Goal: Task Accomplishment & Management: Manage account settings

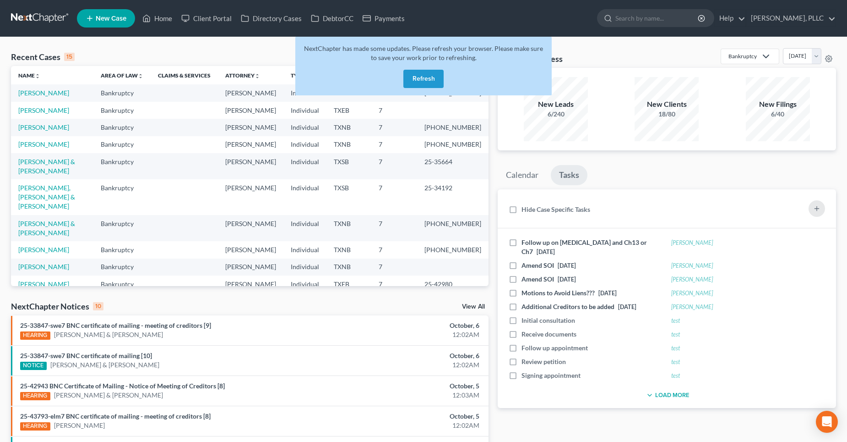
click at [418, 80] on button "Refresh" at bounding box center [424, 79] width 40 height 18
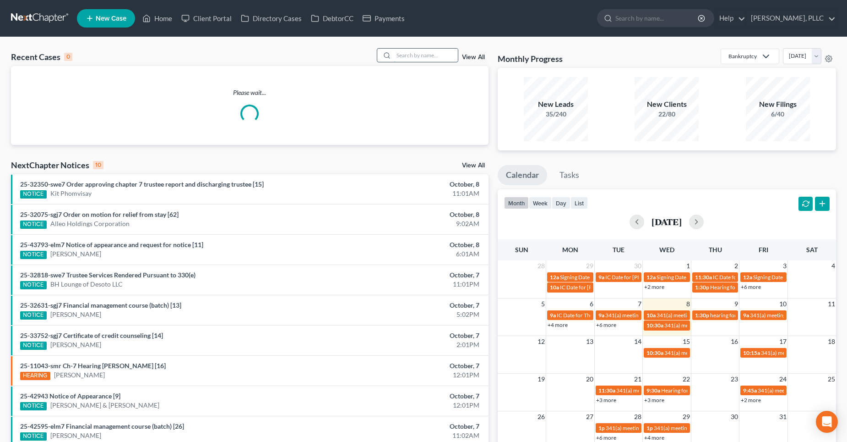
click at [404, 53] on input "search" at bounding box center [426, 55] width 64 height 13
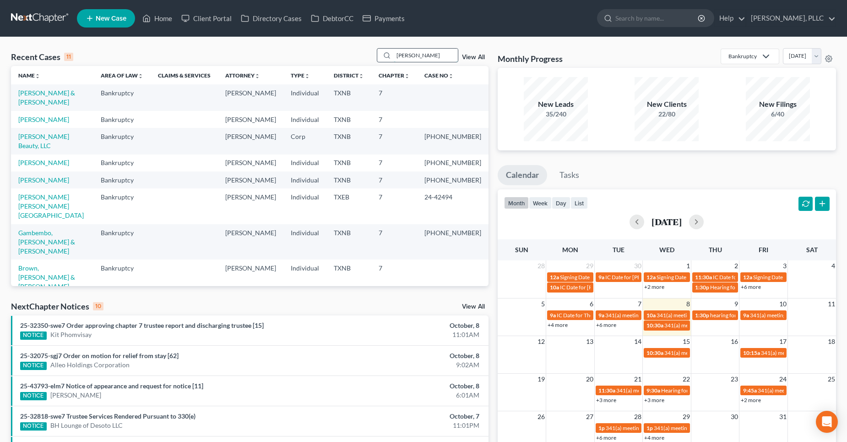
type input "[PERSON_NAME]"
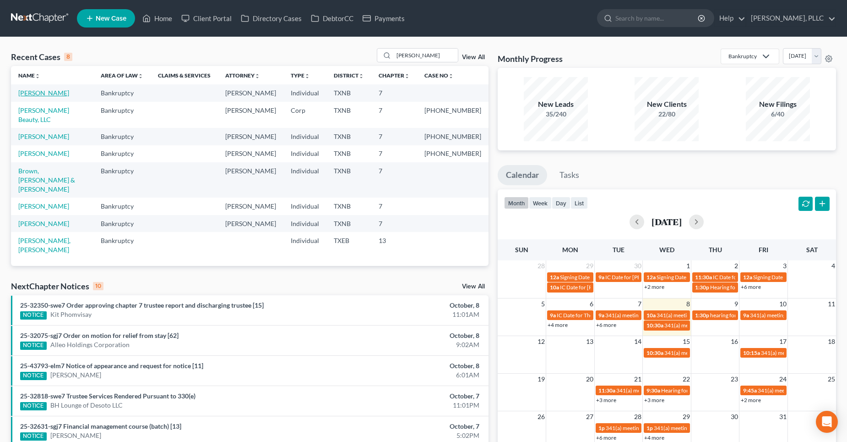
click at [55, 92] on link "[PERSON_NAME]" at bounding box center [43, 93] width 51 height 8
select select "4"
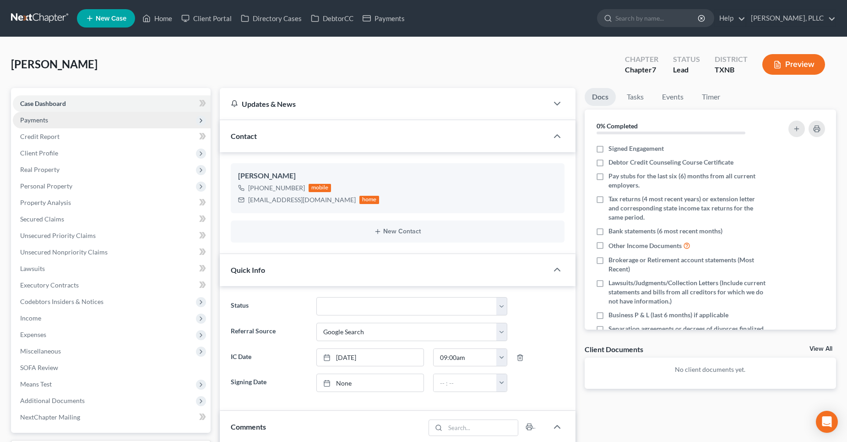
click at [89, 121] on span "Payments" at bounding box center [112, 120] width 198 height 16
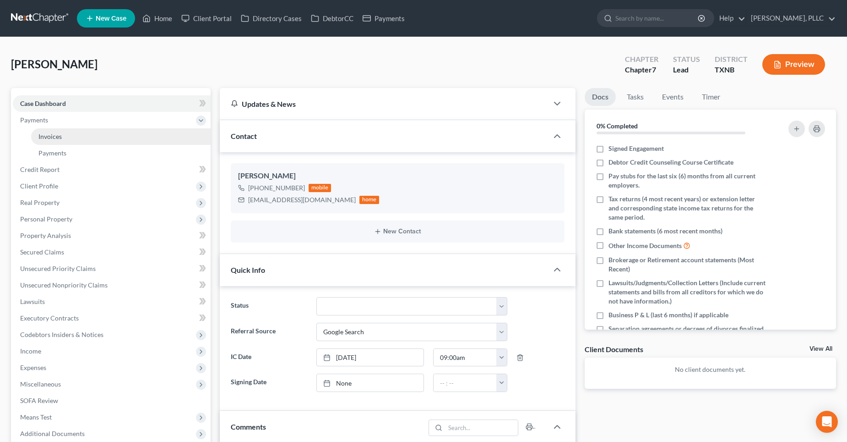
click at [94, 134] on link "Invoices" at bounding box center [121, 136] width 180 height 16
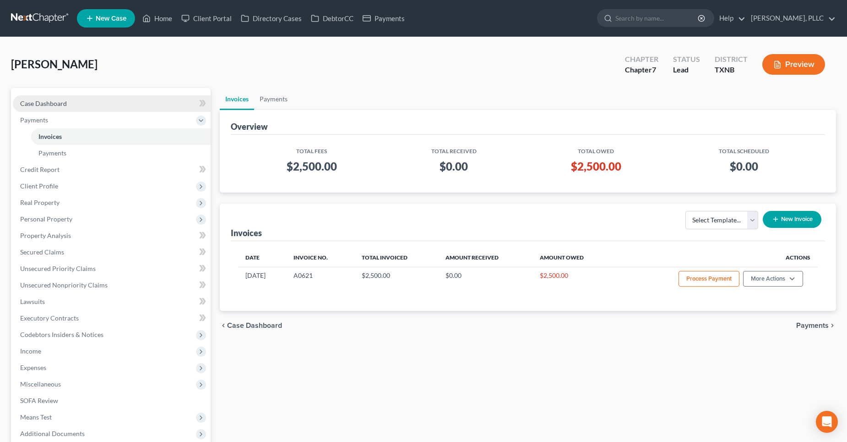
click at [62, 98] on link "Case Dashboard" at bounding box center [112, 103] width 198 height 16
select select "4"
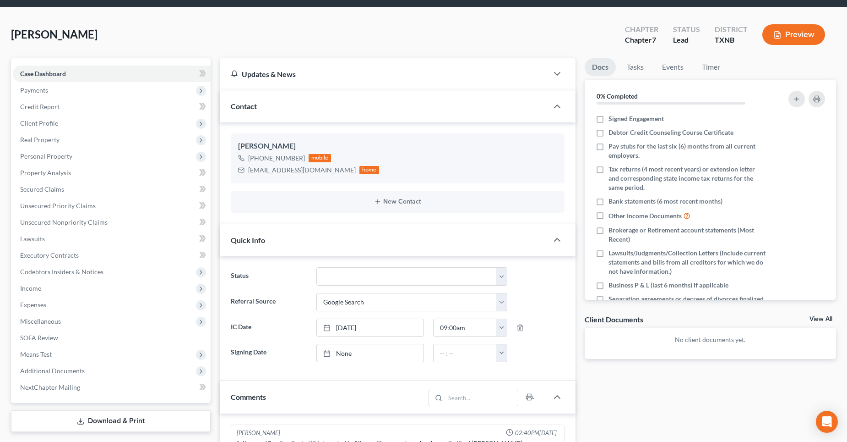
scroll to position [46, 0]
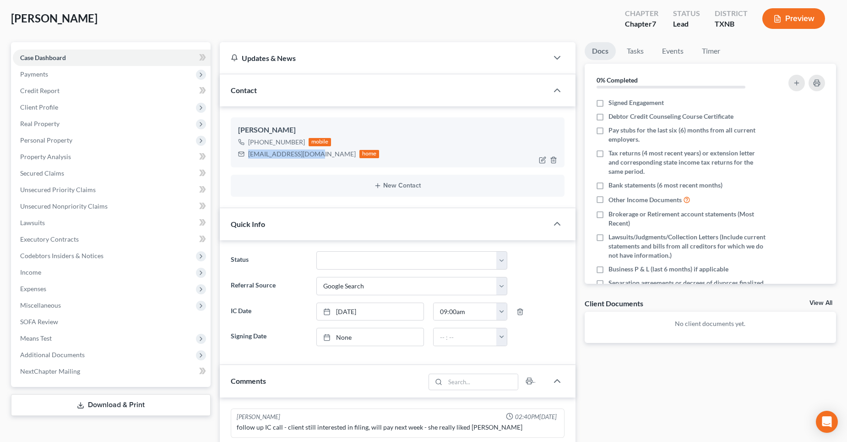
drag, startPoint x: 313, startPoint y: 154, endPoint x: 247, endPoint y: 162, distance: 66.5
click at [247, 163] on div "[PERSON_NAME] [PHONE_NUMBER] mobile [EMAIL_ADDRESS][DOMAIN_NAME] home" at bounding box center [398, 141] width 334 height 49
copy div "[EMAIL_ADDRESS][DOMAIN_NAME]"
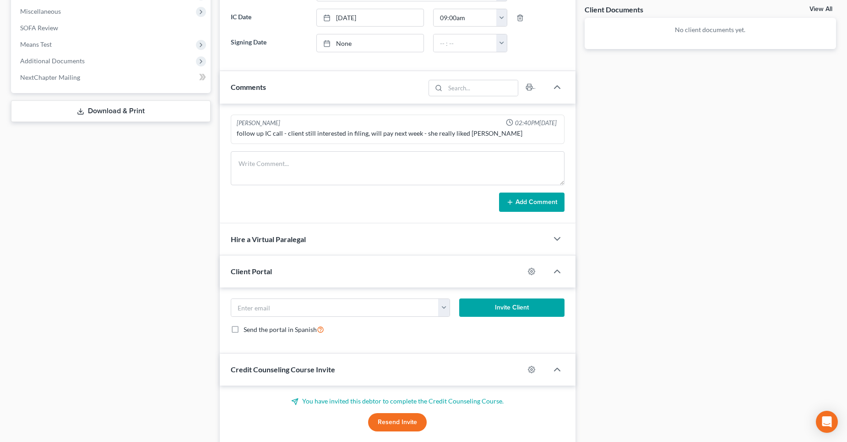
scroll to position [407, 0]
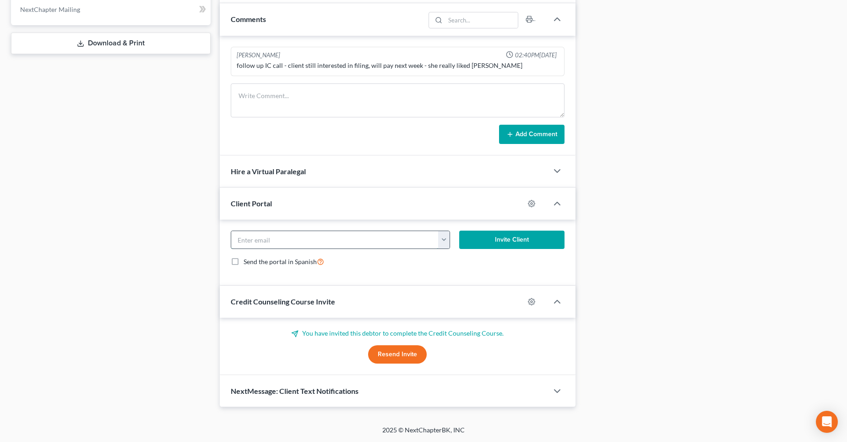
drag, startPoint x: 267, startPoint y: 234, endPoint x: 273, endPoint y: 234, distance: 6.0
click at [267, 234] on input "email" at bounding box center [335, 239] width 208 height 17
paste input "[EMAIL_ADDRESS][DOMAIN_NAME]"
type input "[EMAIL_ADDRESS][DOMAIN_NAME]"
click at [504, 245] on button "Invite Client" at bounding box center [511, 239] width 105 height 18
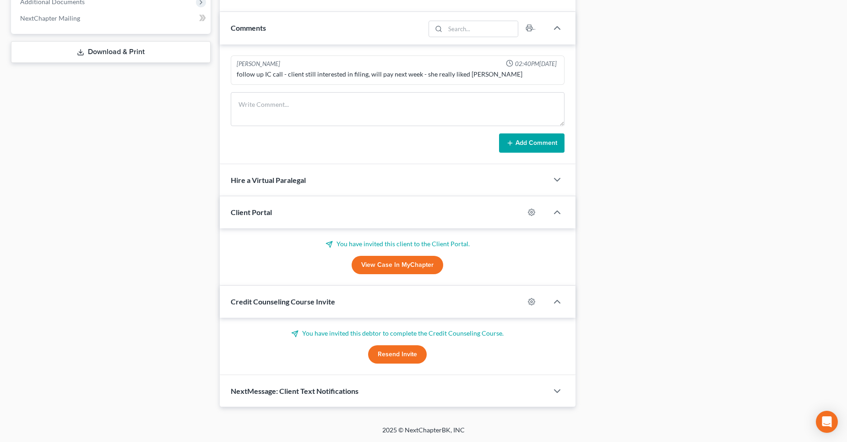
scroll to position [398, 0]
click at [401, 352] on button "Resend Invite" at bounding box center [397, 354] width 59 height 18
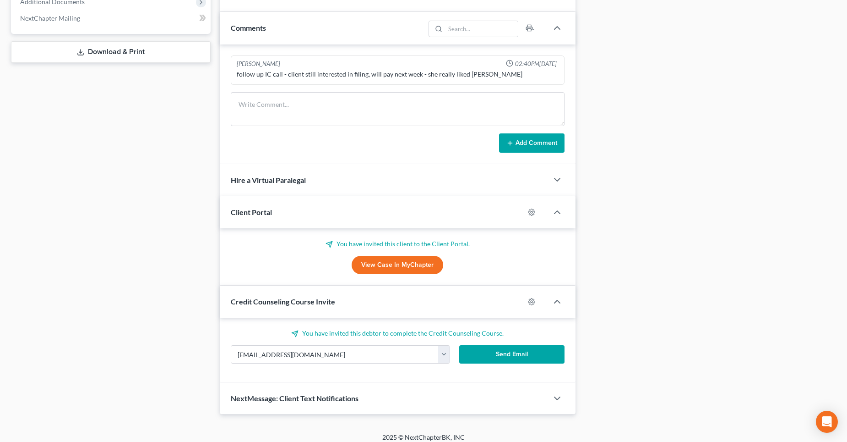
click at [503, 356] on button "Send Email" at bounding box center [511, 354] width 105 height 18
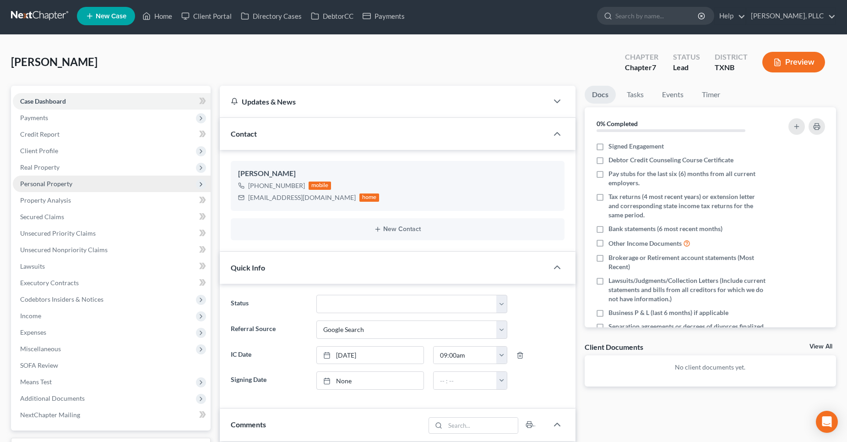
scroll to position [0, 0]
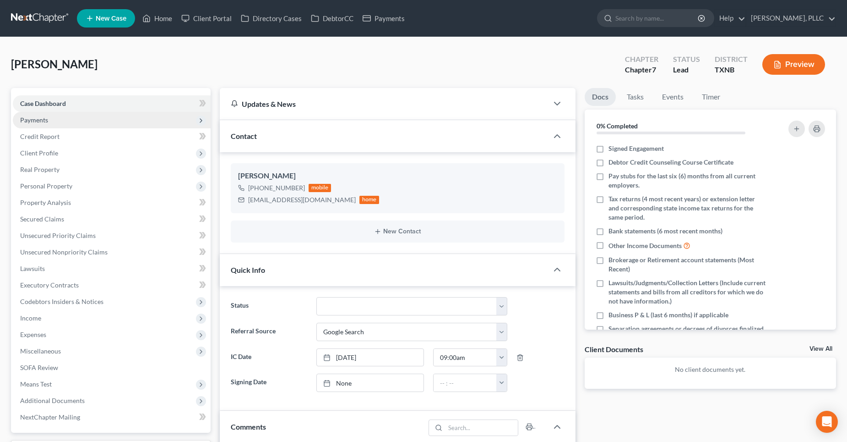
click at [111, 123] on span "Payments" at bounding box center [112, 120] width 198 height 16
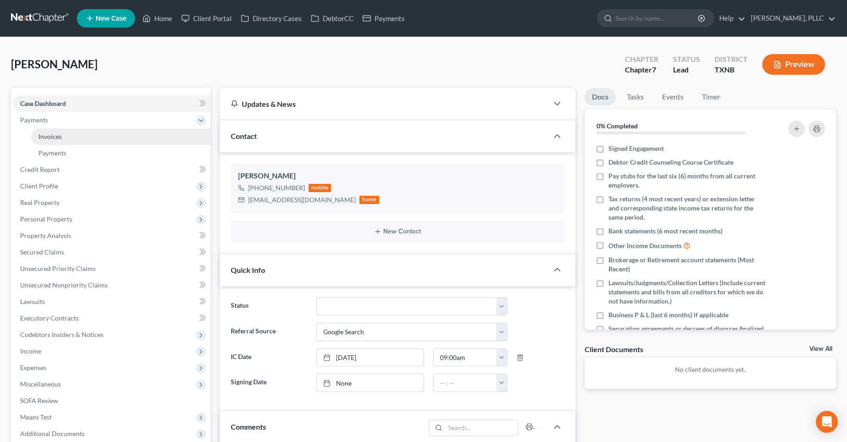
drag, startPoint x: 102, startPoint y: 137, endPoint x: 115, endPoint y: 131, distance: 14.3
click at [102, 137] on link "Invoices" at bounding box center [121, 136] width 180 height 16
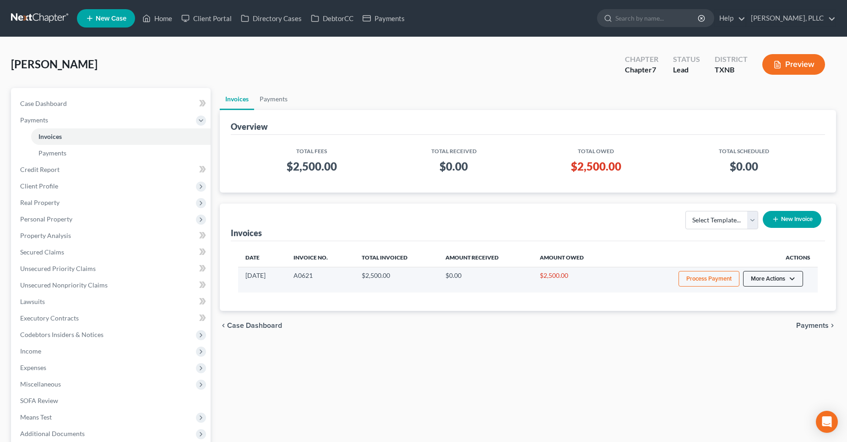
click at [769, 276] on button "More Actions" at bounding box center [773, 279] width 60 height 16
click at [758, 297] on link "View/Edit" at bounding box center [786, 298] width 107 height 16
select select "1"
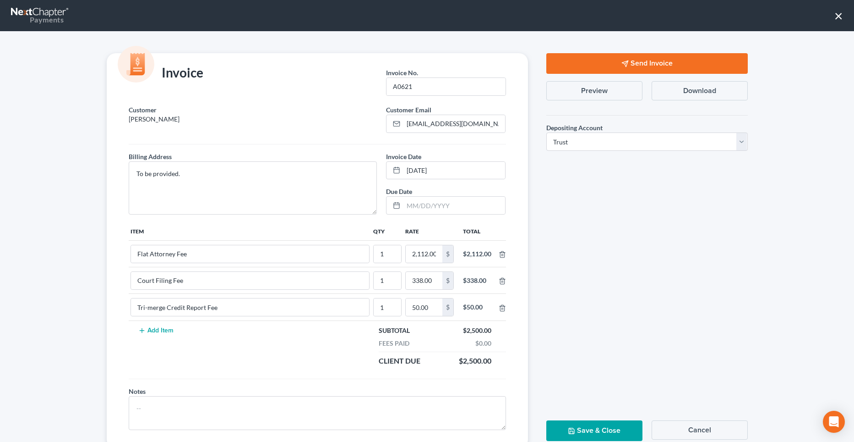
click at [640, 64] on button "Send Invoice" at bounding box center [647, 63] width 202 height 21
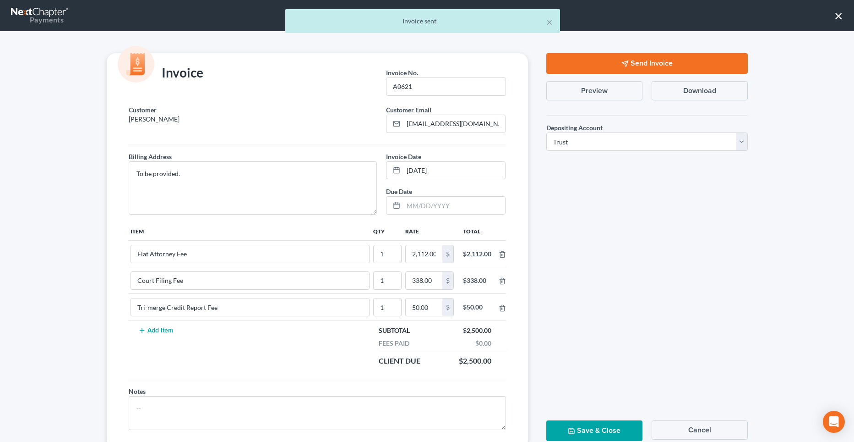
click at [610, 434] on button "Save & Close" at bounding box center [594, 430] width 96 height 21
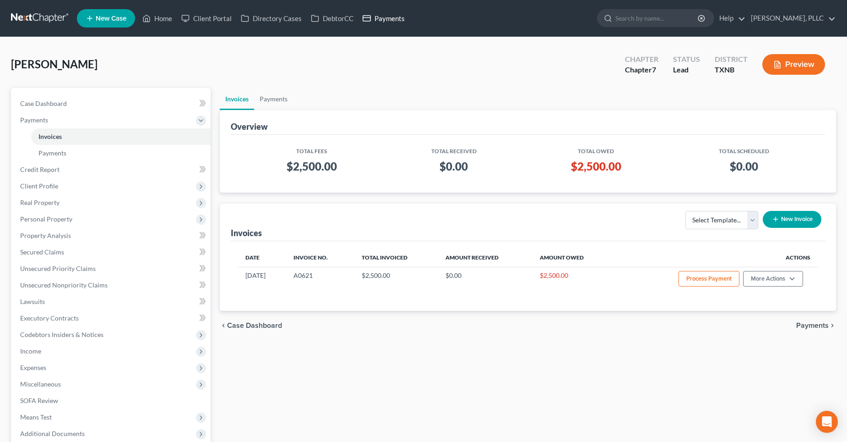
click at [394, 16] on link "Payments" at bounding box center [383, 18] width 51 height 16
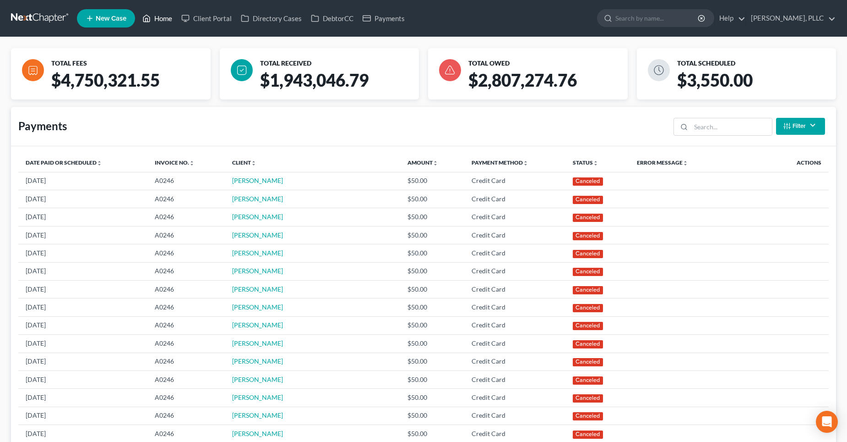
click at [169, 19] on link "Home" at bounding box center [157, 18] width 39 height 16
